Goal: Task Accomplishment & Management: Complete application form

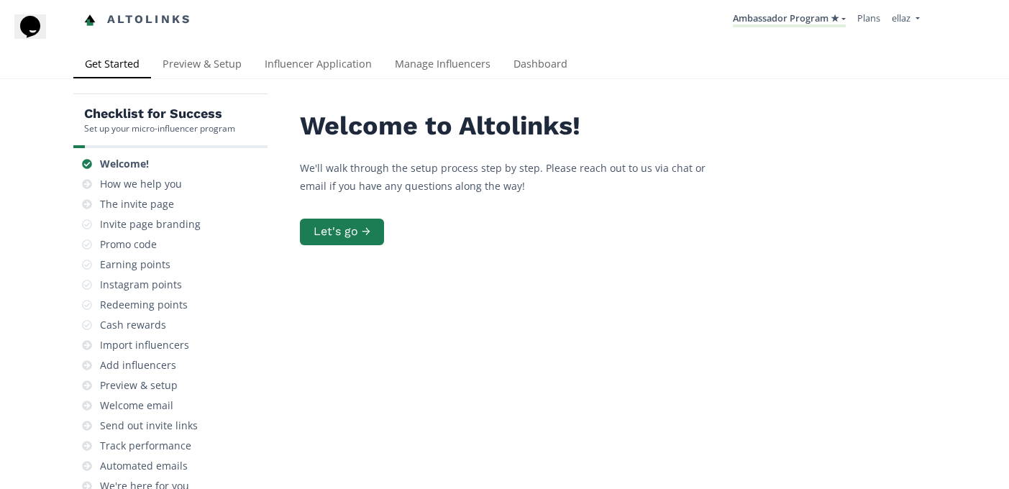
click at [290, 81] on div "Checklist for Success Set up your micro-influencer program Welcome! How we help…" at bounding box center [504, 353] width 1009 height 549
click at [290, 75] on link "Influencer Application" at bounding box center [318, 65] width 130 height 29
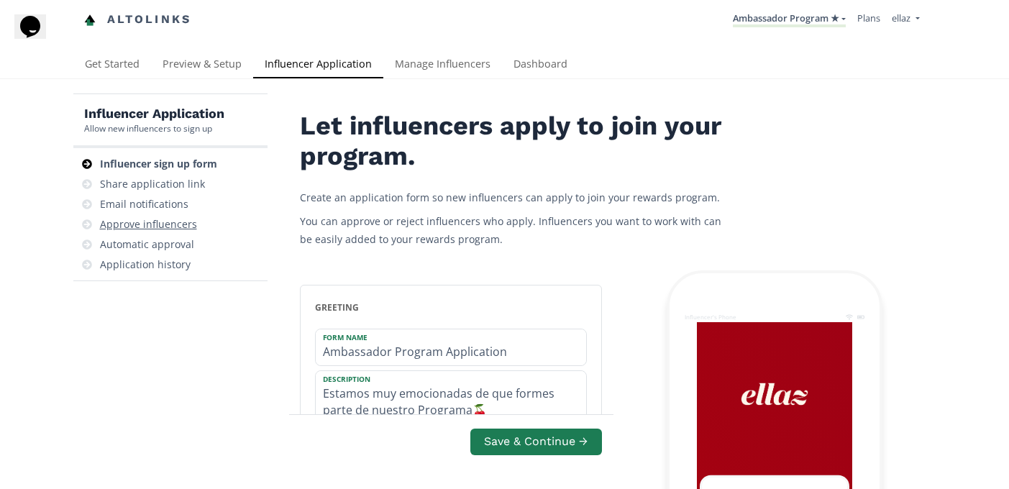
click at [175, 226] on div "Approve influencers" at bounding box center [148, 224] width 97 height 14
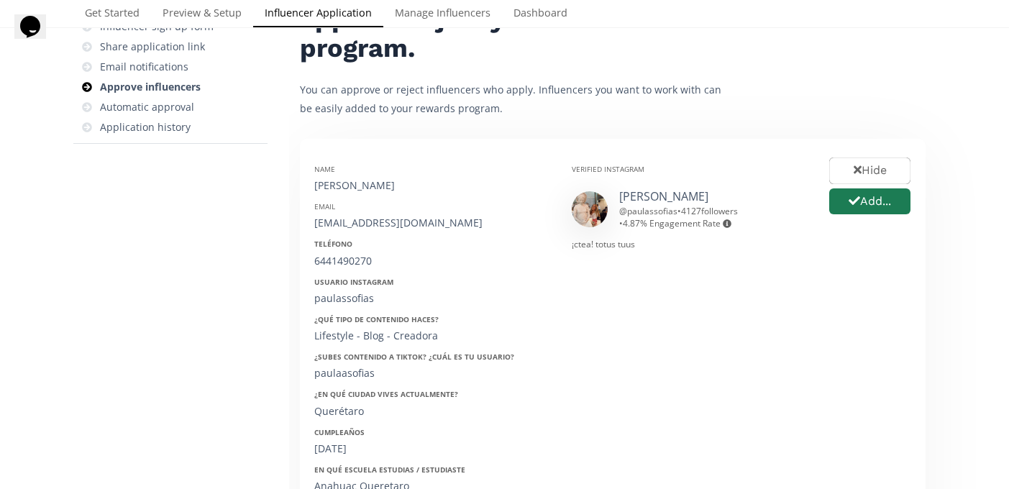
scroll to position [138, 0]
click at [871, 195] on button "Add..." at bounding box center [870, 201] width 86 height 31
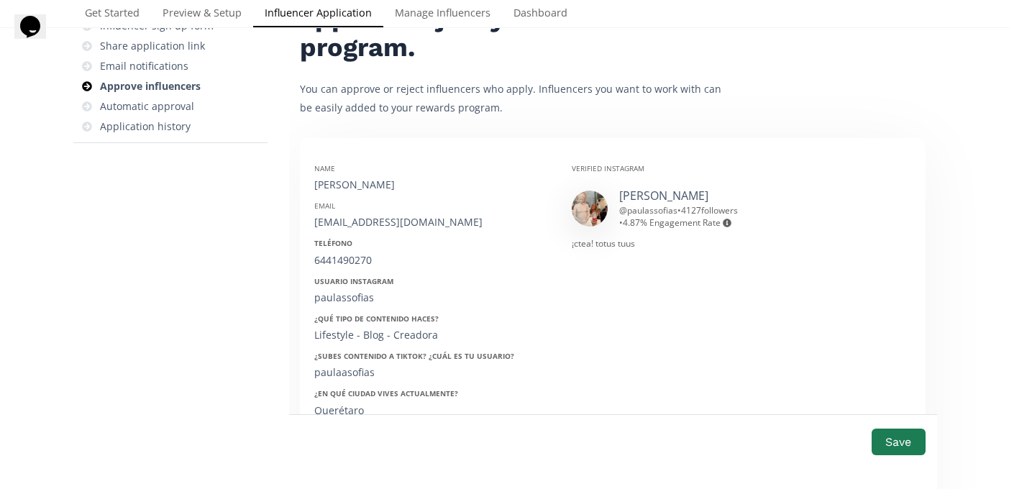
click at [327, 181] on div "[PERSON_NAME]" at bounding box center [432, 185] width 236 height 14
copy div "[PERSON_NAME]"
click at [390, 224] on div "[EMAIL_ADDRESS][DOMAIN_NAME]" at bounding box center [432, 222] width 236 height 14
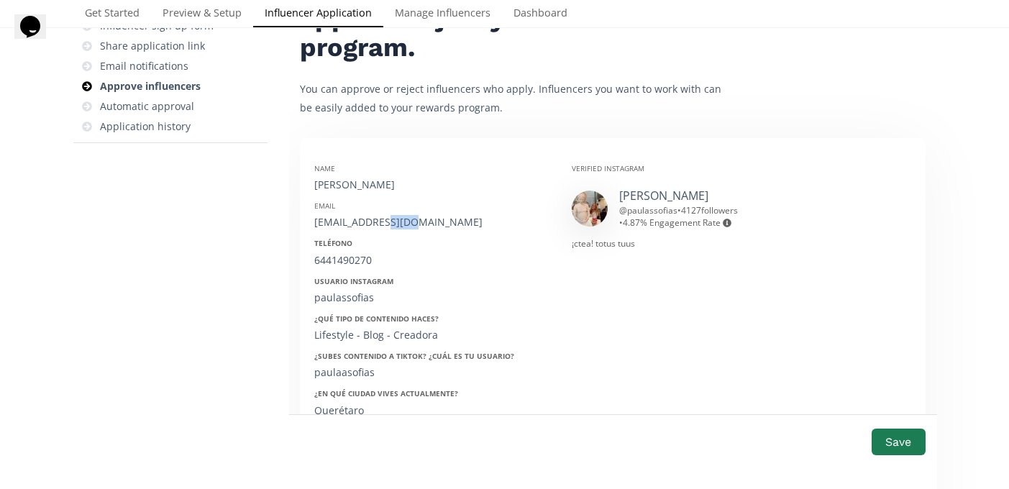
click at [390, 224] on div "[EMAIL_ADDRESS][DOMAIN_NAME]" at bounding box center [432, 222] width 236 height 14
copy div "[EMAIL_ADDRESS][DOMAIN_NAME]"
click at [325, 257] on div "6441490270" at bounding box center [432, 260] width 236 height 14
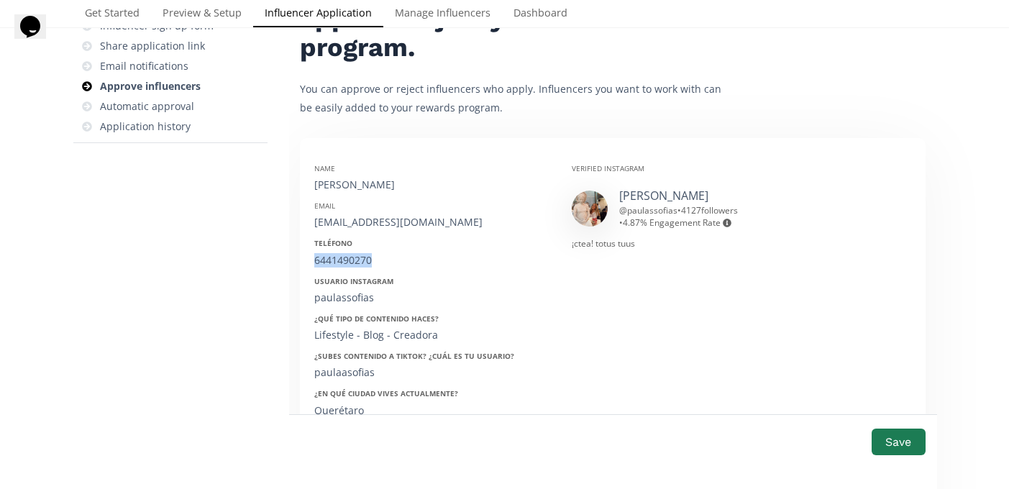
copy div "6441490270"
click at [332, 308] on div "Name Paula Sofía Lizarraga Email paulaasofias@gmail.com Teléfono 6441490270 Usu…" at bounding box center [433, 380] width 258 height 455
click at [334, 302] on div "paulassofias" at bounding box center [432, 298] width 236 height 14
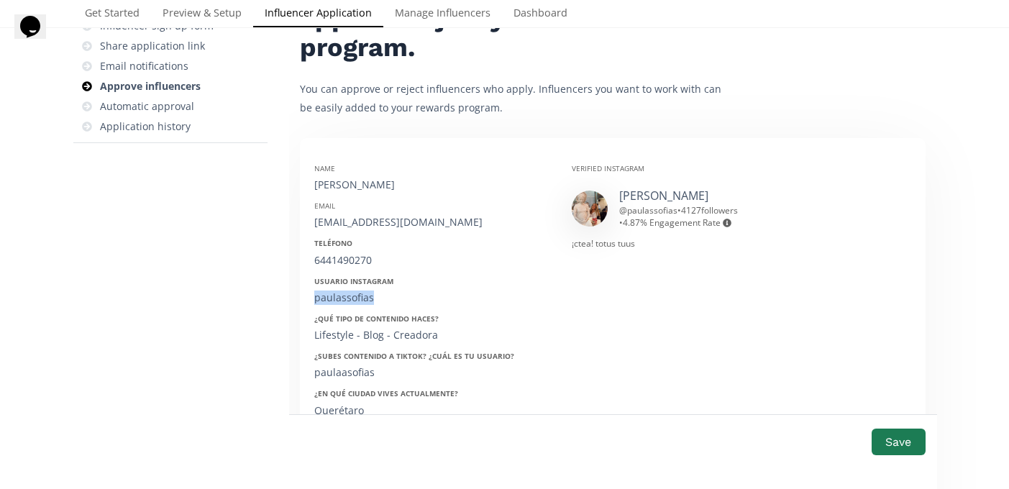
copy div "paulassofias"
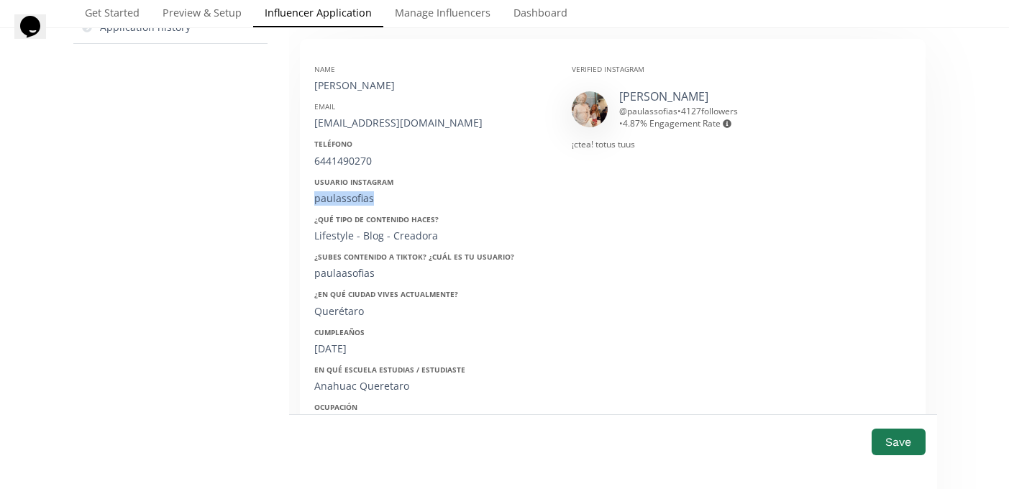
scroll to position [238, 0]
click at [339, 358] on div "Name Paula Sofía Lizarraga Email paulaasofias@gmail.com Teléfono 6441490270 Usu…" at bounding box center [433, 280] width 258 height 455
click at [334, 346] on div "23/02/2000" at bounding box center [432, 348] width 236 height 14
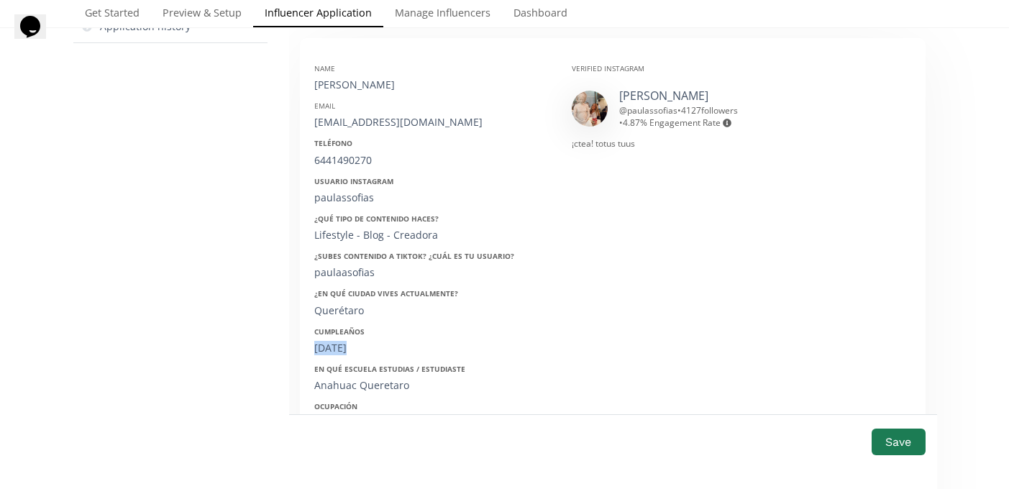
copy div "23/02/2000"
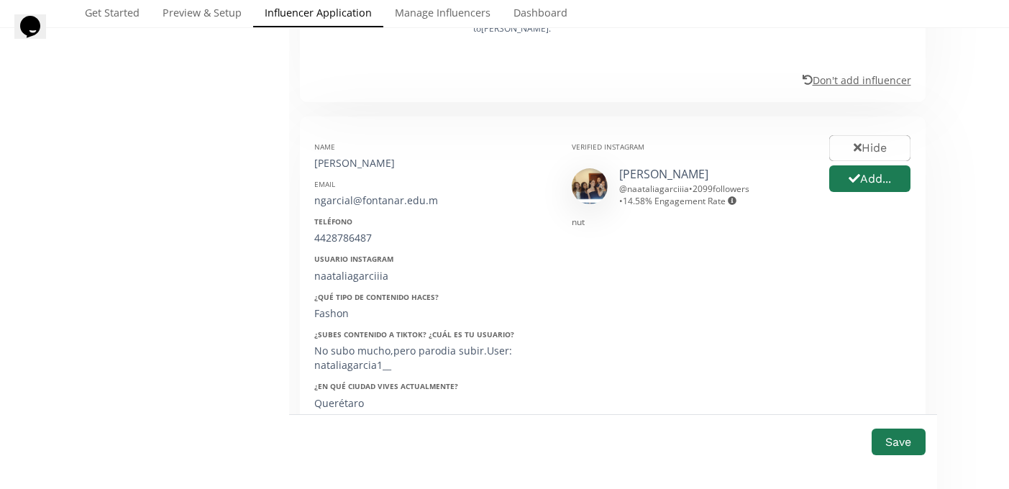
scroll to position [940, 0]
click at [878, 168] on button "Add..." at bounding box center [870, 176] width 86 height 31
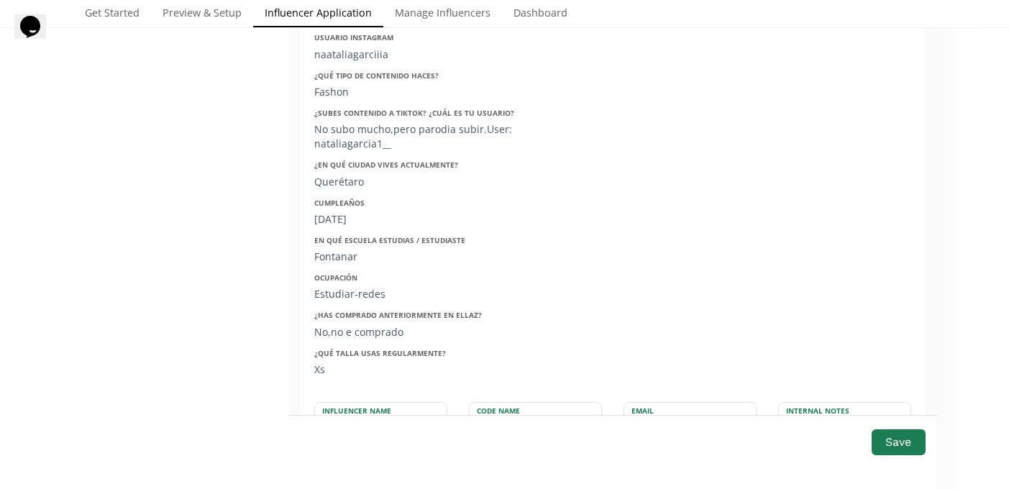
scroll to position [1192, 0]
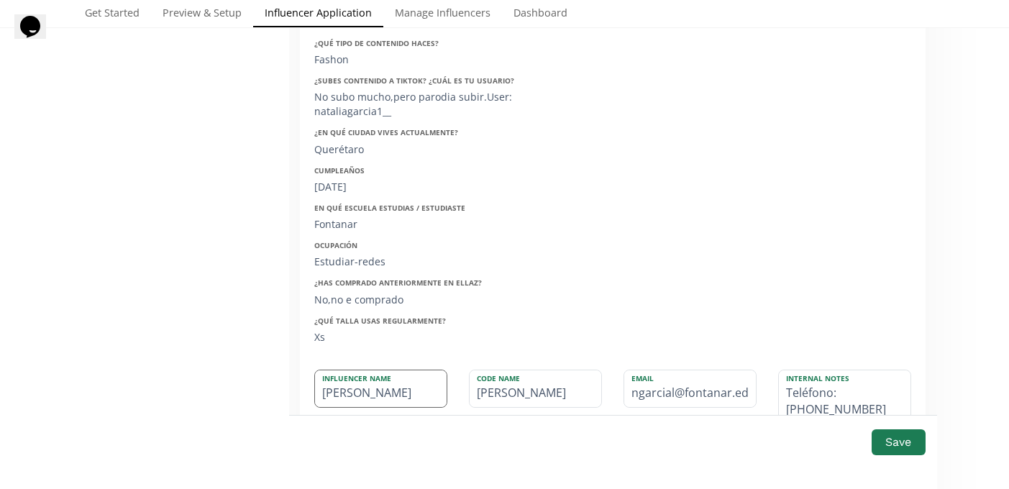
click at [411, 388] on input "[PERSON_NAME]" at bounding box center [381, 388] width 132 height 37
click at [361, 388] on input "[PERSON_NAME]" at bounding box center [381, 388] width 132 height 37
type input "[PERSON_NAME]"
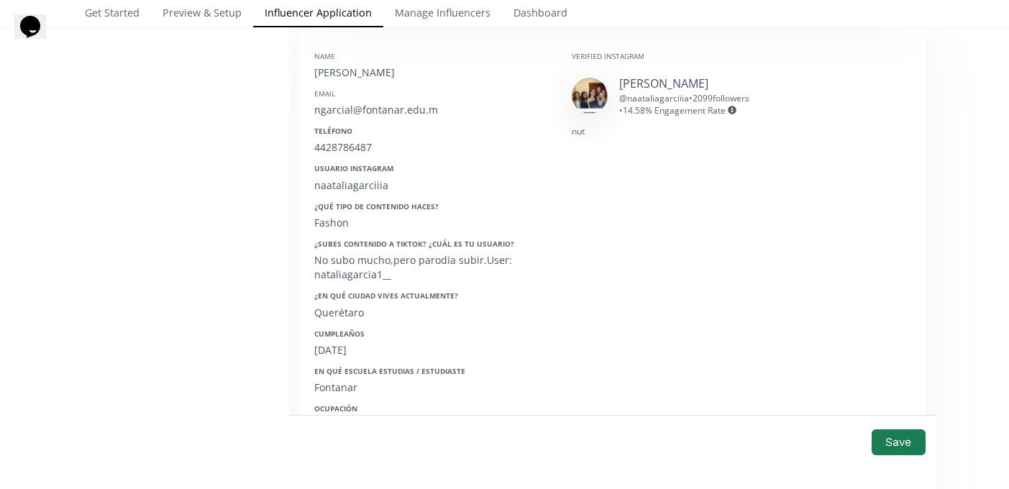
scroll to position [1016, 0]
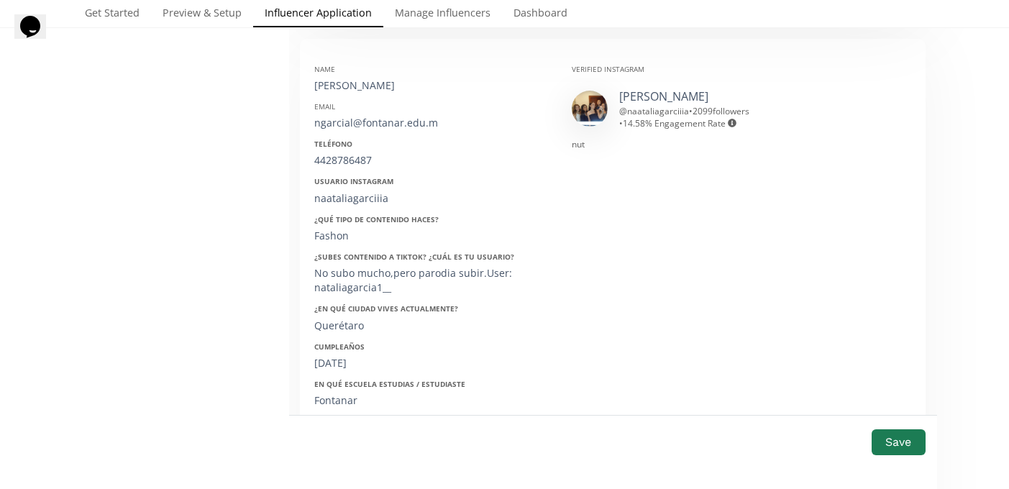
click at [359, 116] on div "ngarcial@fontanar.edu.m" at bounding box center [432, 123] width 236 height 14
copy div "ngarcial@fontanar.edu.m"
click at [335, 153] on div "4428786487" at bounding box center [432, 160] width 236 height 14
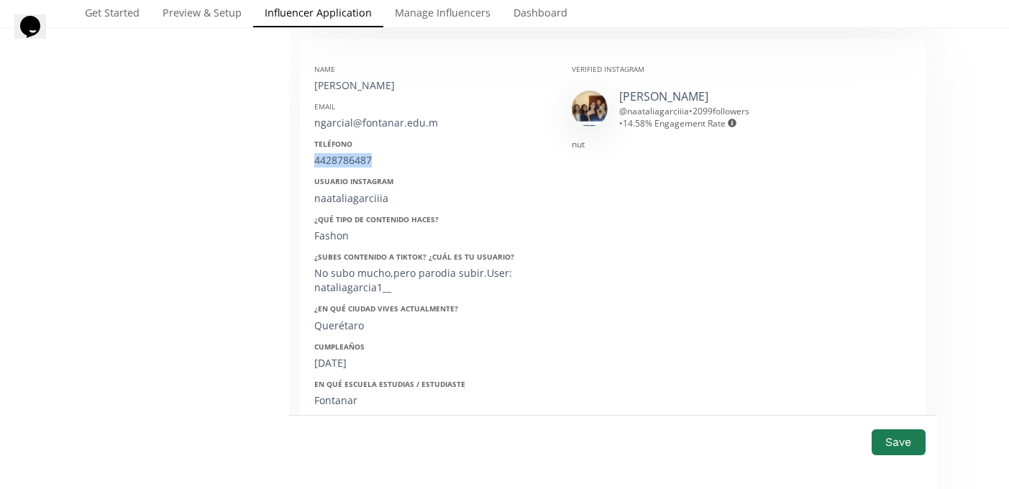
click at [335, 153] on div "4428786487" at bounding box center [432, 160] width 236 height 14
copy div "4428786487"
click at [345, 191] on div "naataliagarciiia" at bounding box center [432, 198] width 236 height 14
copy div "naataliagarciiia"
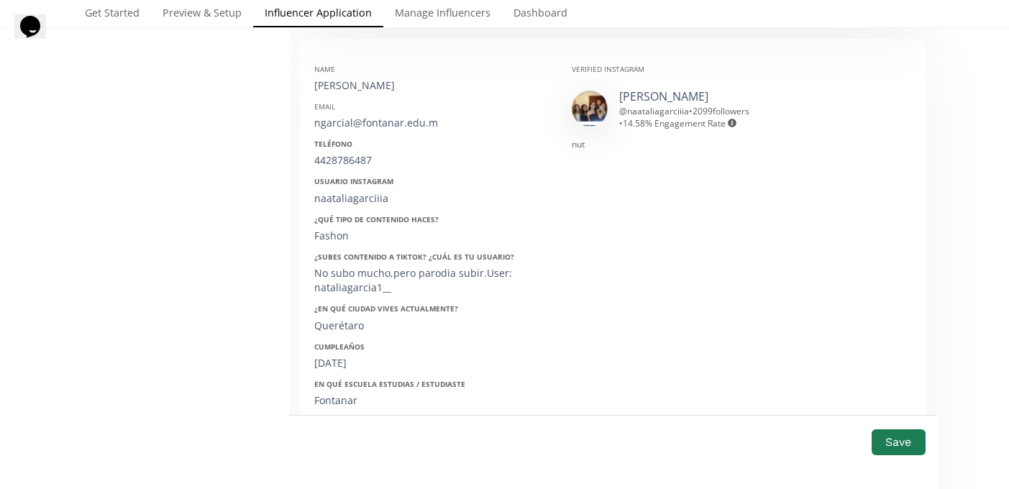
click at [348, 356] on div "18/12/2008" at bounding box center [432, 363] width 236 height 14
copy div "18/12/2008"
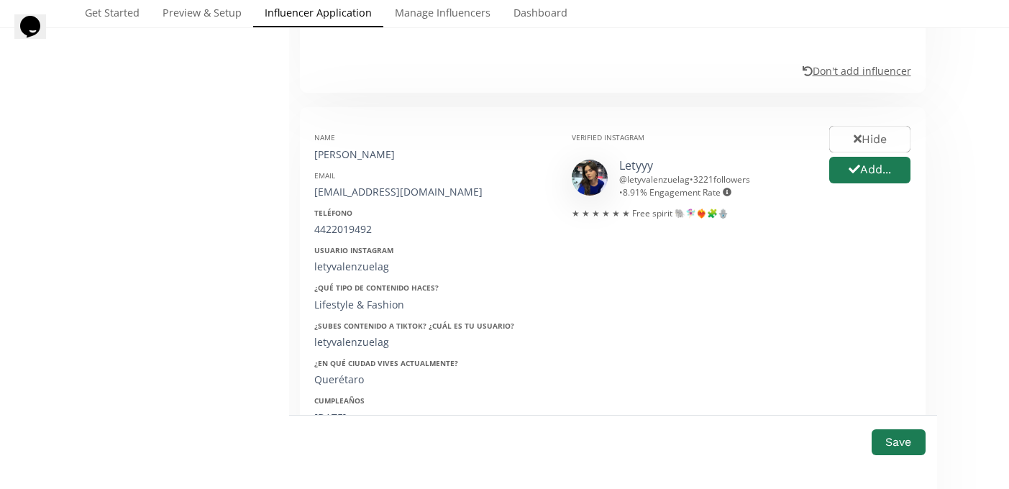
scroll to position [1844, 0]
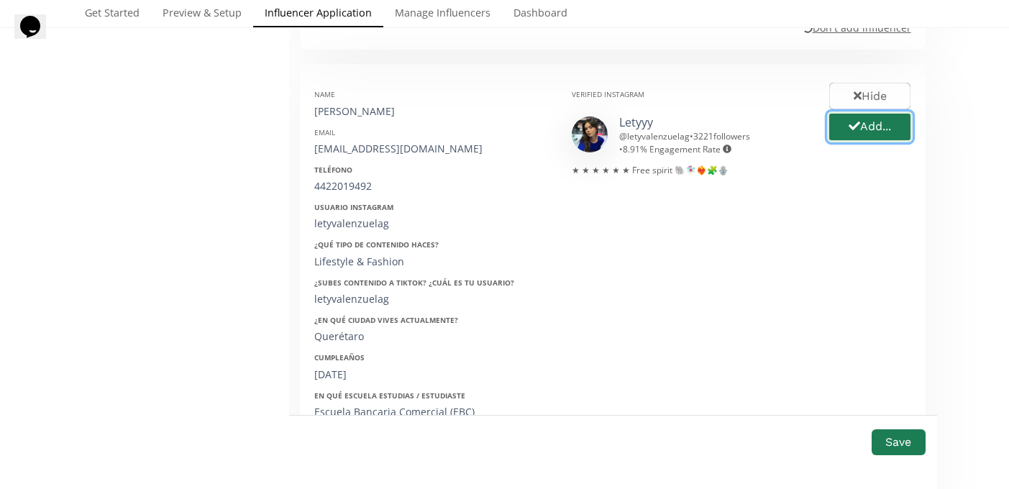
click at [865, 111] on button "Add..." at bounding box center [870, 126] width 86 height 31
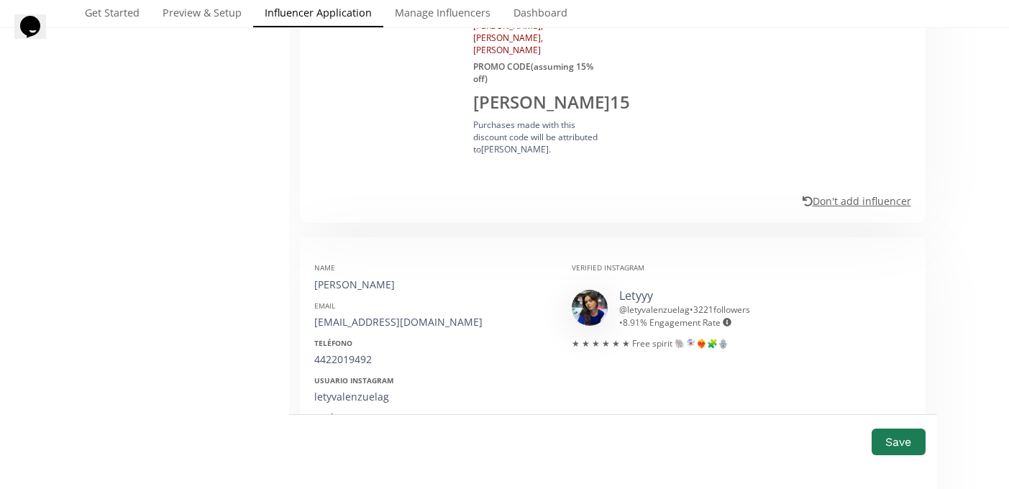
scroll to position [1702, 0]
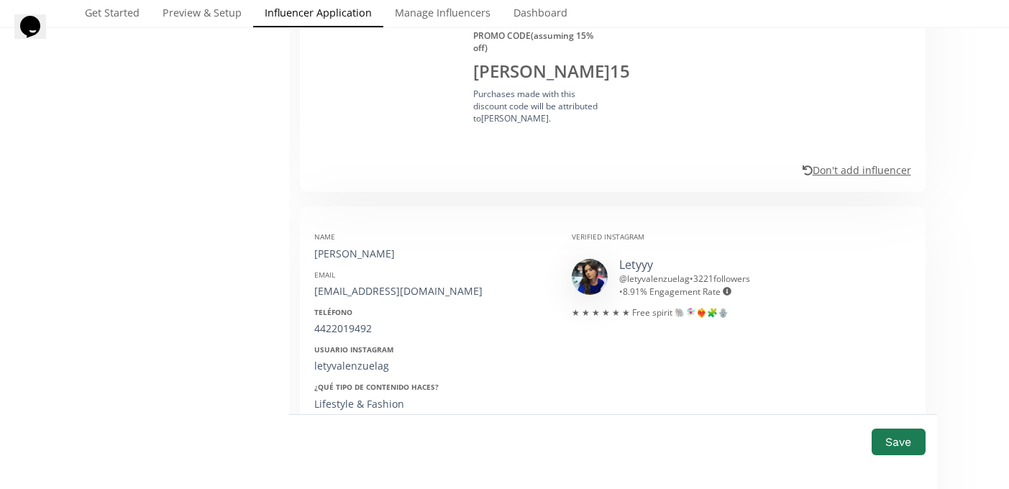
click at [362, 247] on div "[PERSON_NAME]" at bounding box center [432, 254] width 236 height 14
copy div "[PERSON_NAME]"
click at [347, 284] on div "leticiar.valenzuela19@gmail.com" at bounding box center [432, 291] width 236 height 14
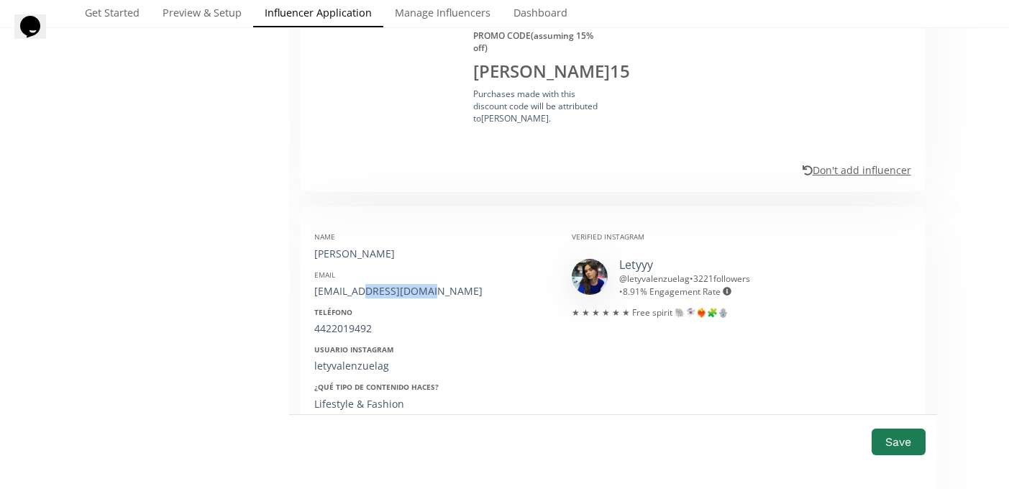
click at [347, 284] on div "leticiar.valenzuela19@gmail.com" at bounding box center [432, 291] width 236 height 14
click at [338, 302] on div "Name Leticia Valenzuela Email leticiar.valenzuela19@gmail.com Teléfono 44220194…" at bounding box center [433, 448] width 258 height 455
click at [332, 322] on div "4422019492" at bounding box center [432, 329] width 236 height 14
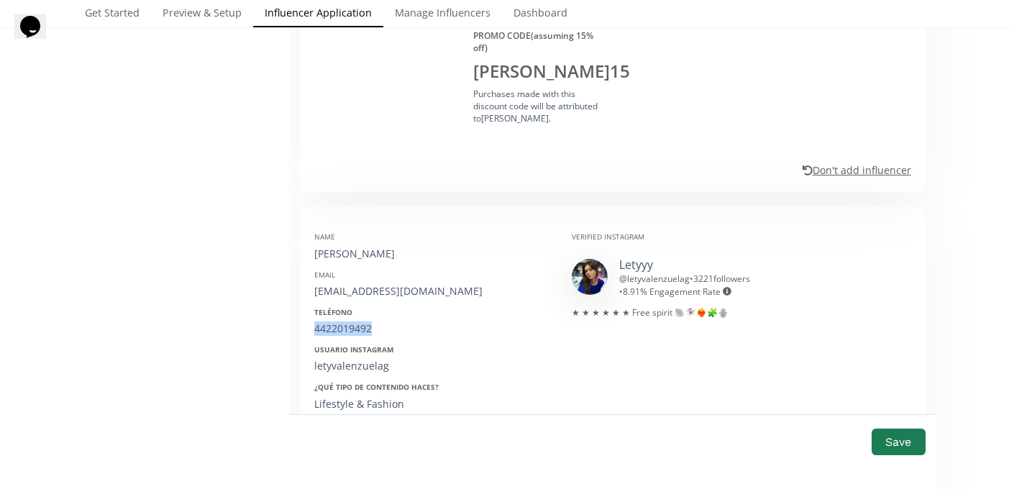
click at [332, 322] on div "4422019492" at bounding box center [432, 329] width 236 height 14
click at [349, 322] on div "4422019492" at bounding box center [432, 329] width 236 height 14
click at [347, 359] on div "letyvalenzuelag" at bounding box center [432, 366] width 236 height 14
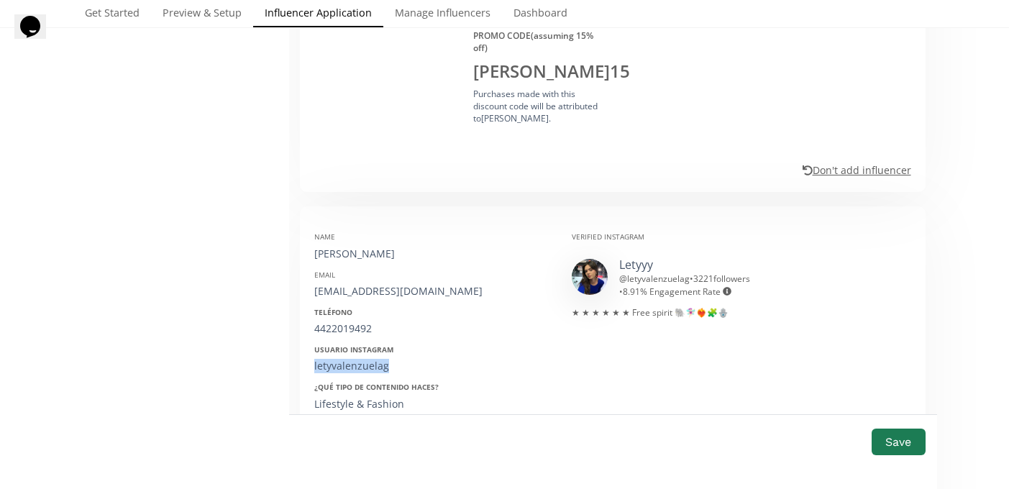
click at [347, 359] on div "letyvalenzuelag" at bounding box center [432, 366] width 236 height 14
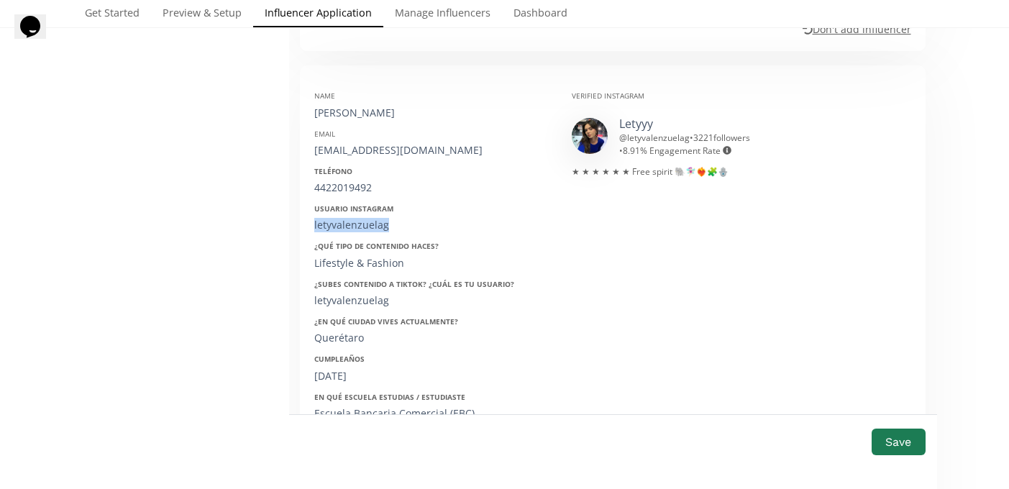
scroll to position [1868, 0]
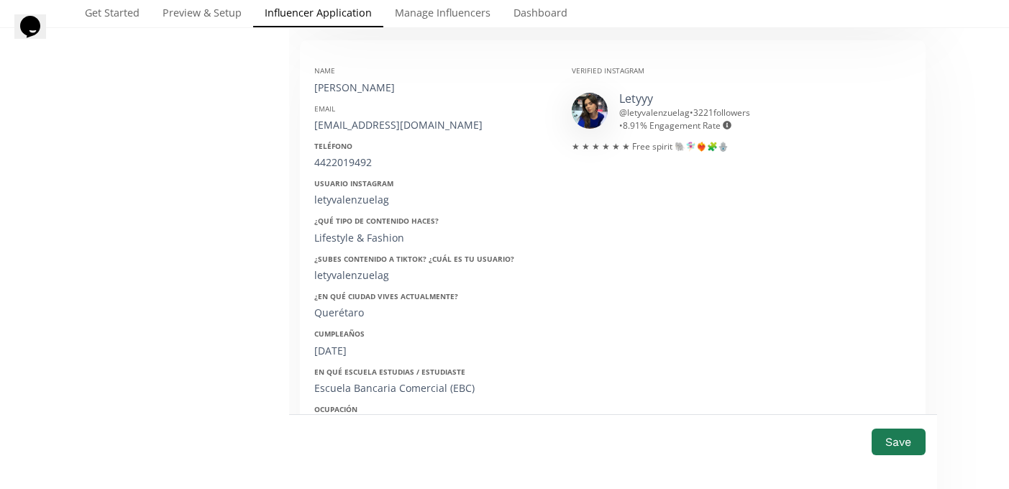
click at [355, 344] on div "19/08/2003" at bounding box center [432, 351] width 236 height 14
click at [340, 344] on div "19/08/2003" at bounding box center [432, 351] width 236 height 14
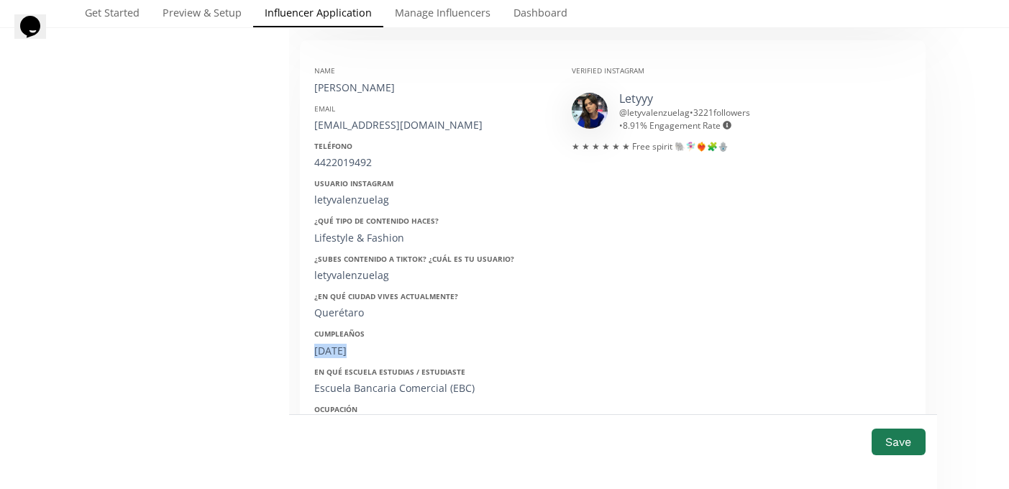
click at [340, 344] on div "19/08/2003" at bounding box center [432, 351] width 236 height 14
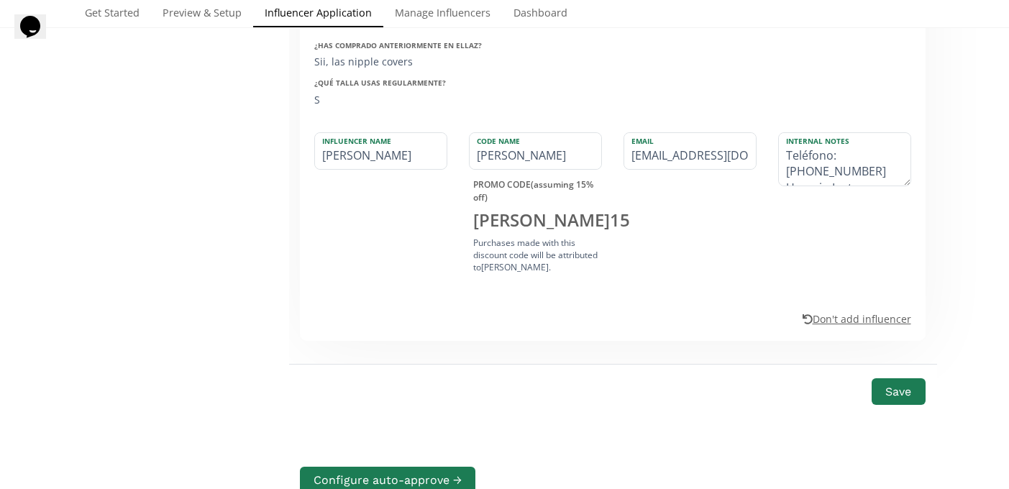
scroll to position [2275, 0]
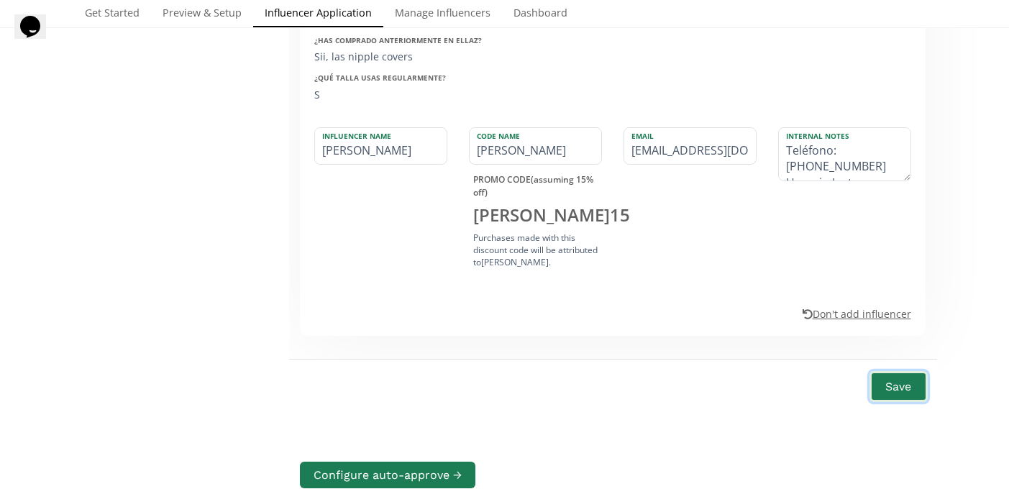
click at [902, 371] on button "Save" at bounding box center [899, 386] width 58 height 31
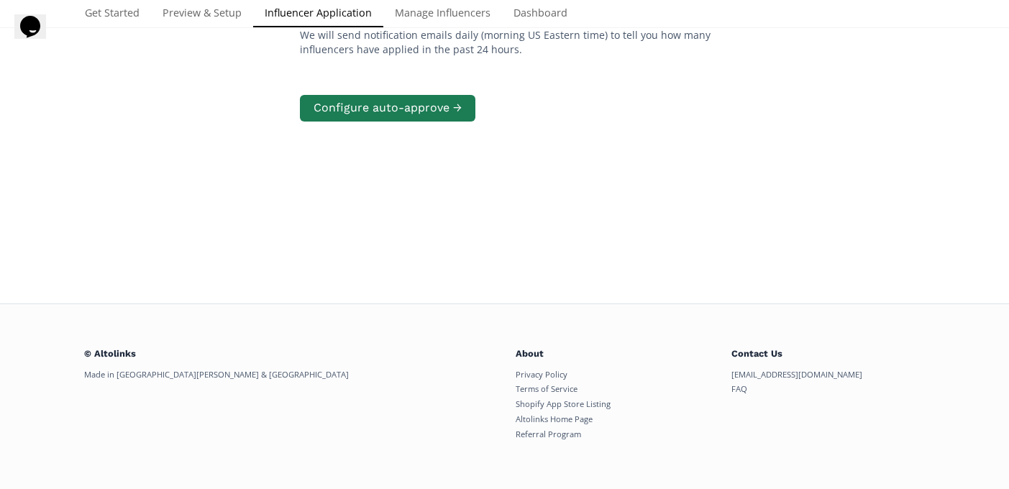
scroll to position [289, 0]
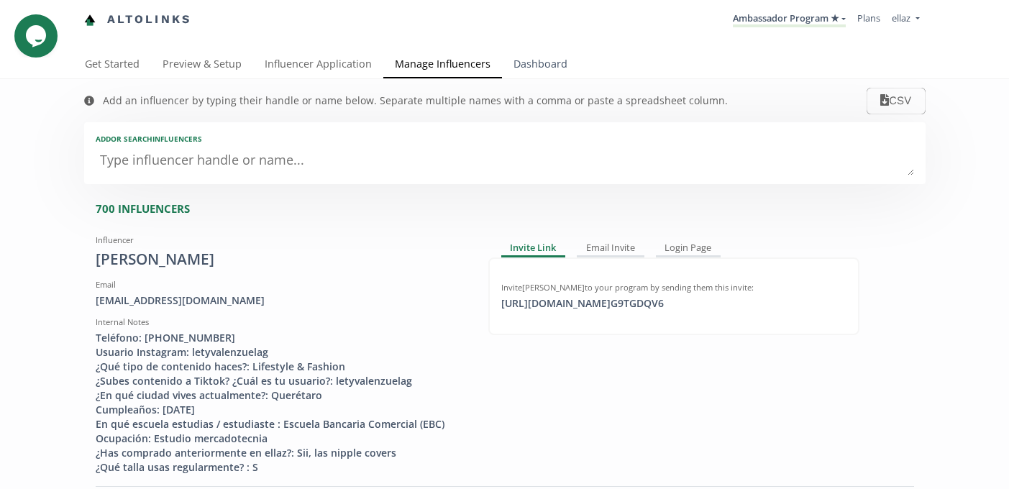
click at [552, 77] on link "Dashboard" at bounding box center [540, 65] width 77 height 29
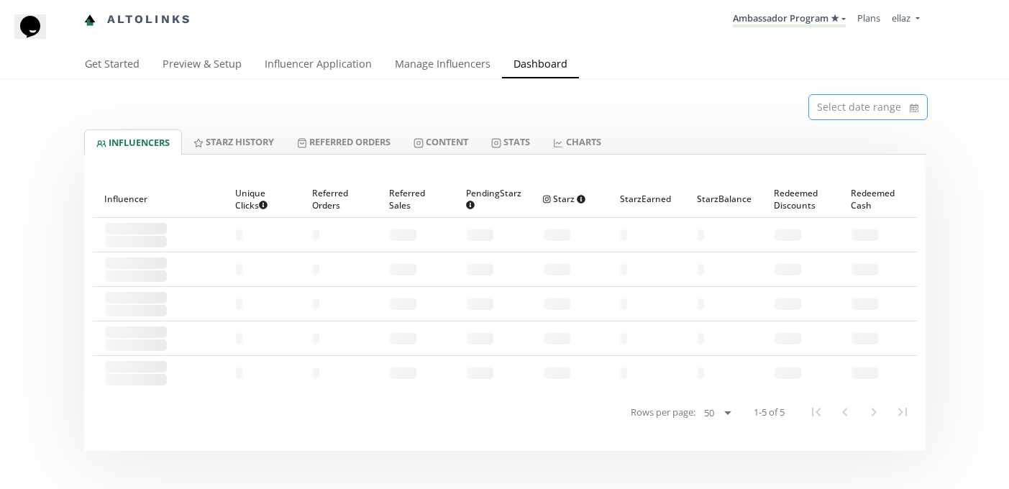
click at [874, 117] on input at bounding box center [868, 107] width 118 height 24
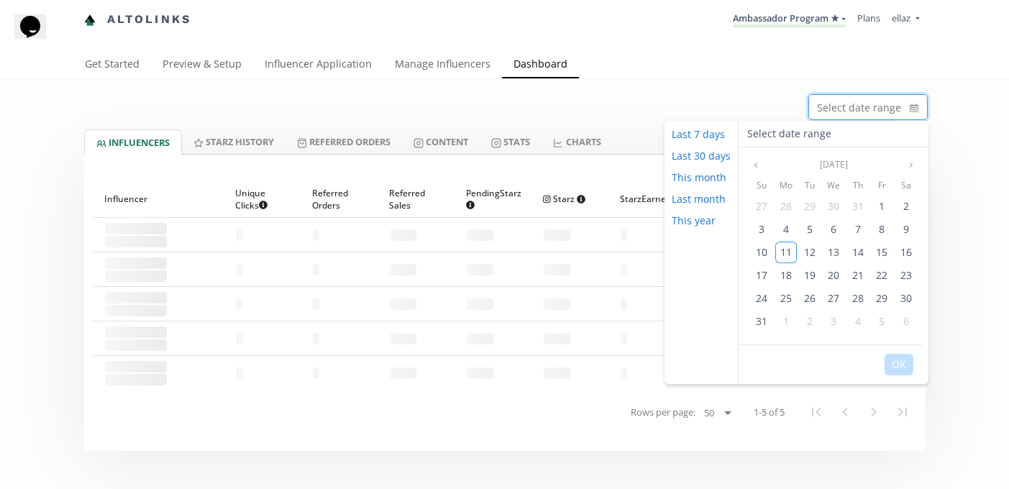
click at [746, 88] on div "Select date range" at bounding box center [504, 104] width 863 height 50
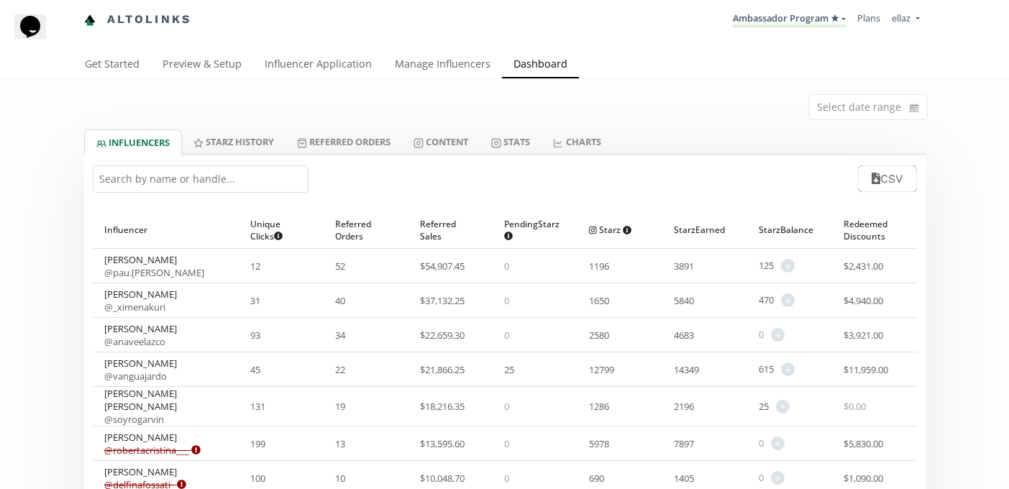
click at [882, 90] on div "Select date range" at bounding box center [504, 104] width 863 height 50
click at [881, 101] on input at bounding box center [868, 107] width 118 height 24
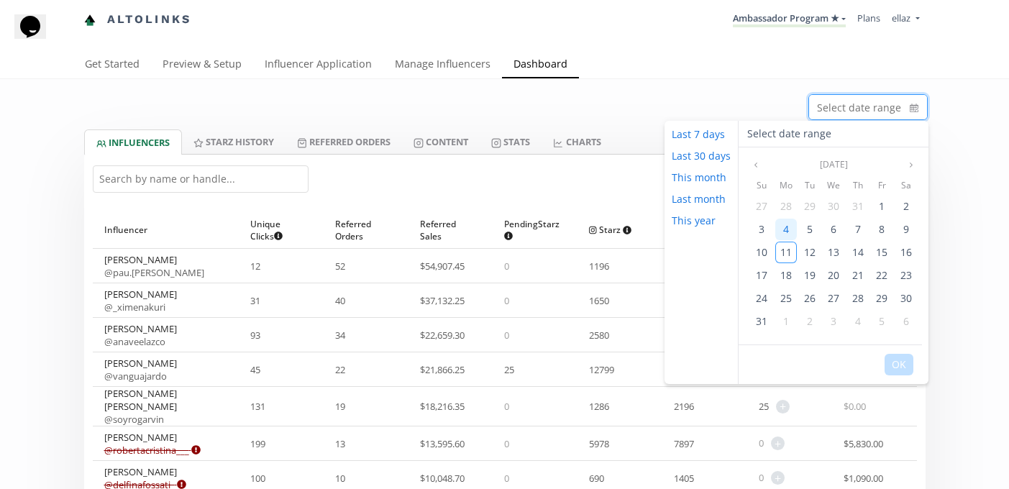
click at [794, 229] on div "4" at bounding box center [786, 230] width 22 height 22
click at [754, 256] on div "10" at bounding box center [762, 253] width 22 height 22
click at [905, 368] on button "OK" at bounding box center [899, 365] width 29 height 22
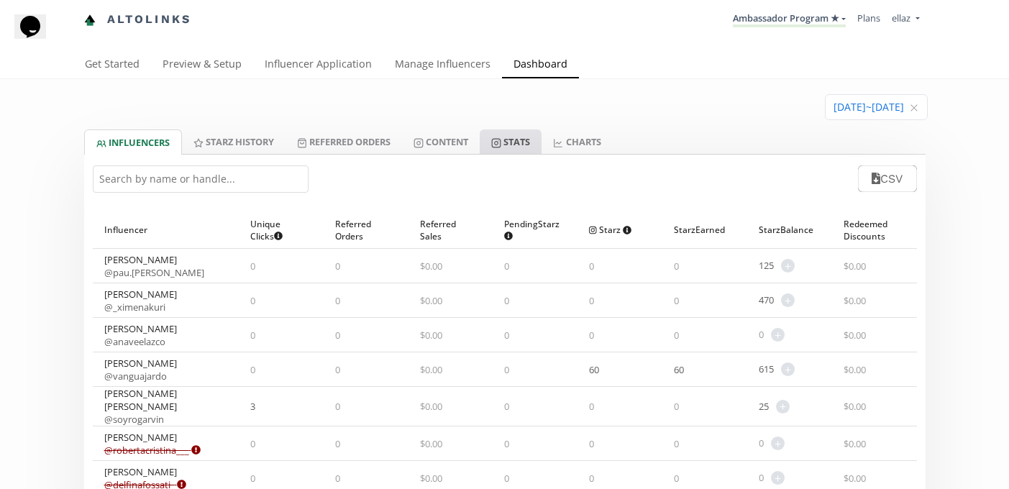
click at [495, 141] on link "Stats" at bounding box center [511, 141] width 62 height 24
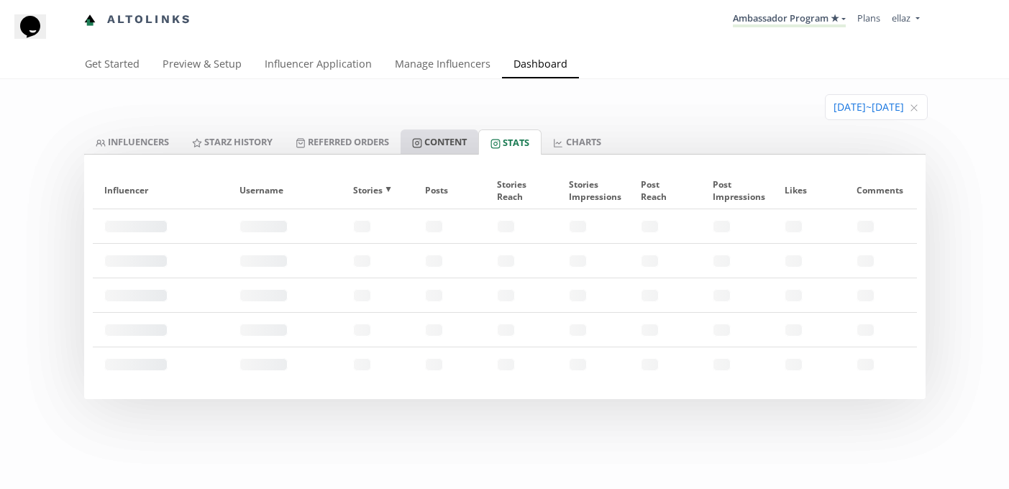
click at [438, 145] on link "Content" at bounding box center [440, 141] width 78 height 24
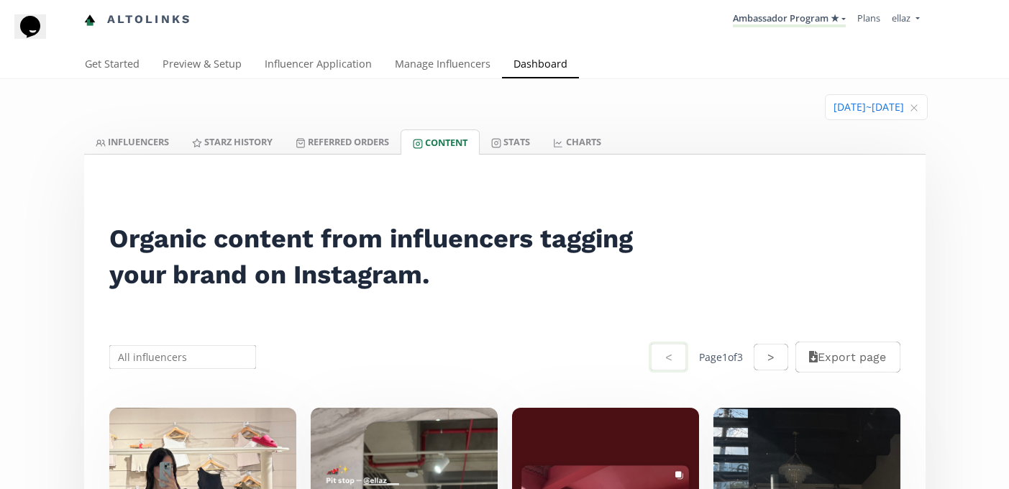
click at [181, 367] on input "text" at bounding box center [183, 357] width 152 height 28
click at [214, 392] on div "[PERSON_NAME]" at bounding box center [183, 385] width 146 height 26
type input "[PERSON_NAME]"
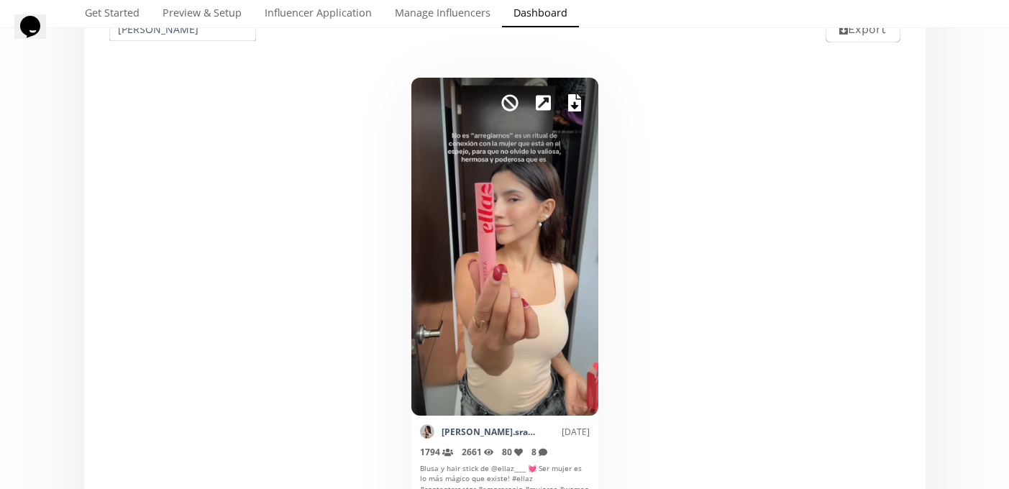
scroll to position [325, 0]
